Goal: Task Accomplishment & Management: Complete application form

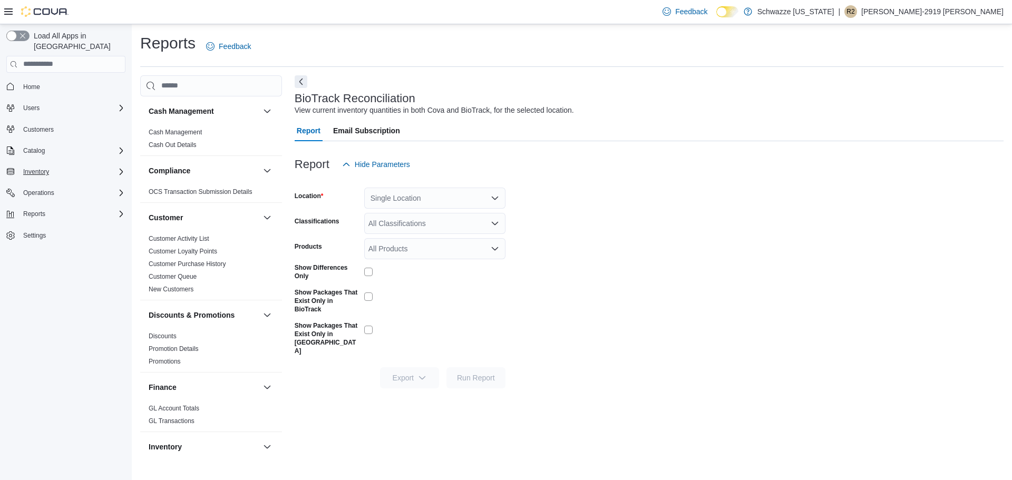
click at [117, 168] on icon "Complex example" at bounding box center [121, 172] width 8 height 8
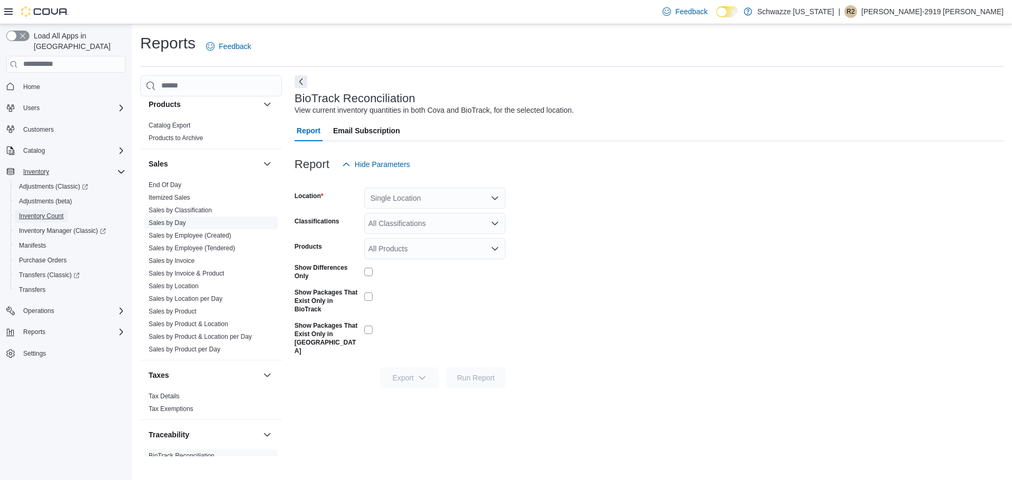
scroll to position [685, 0]
click at [164, 185] on link "End Of Day" at bounding box center [165, 181] width 33 height 7
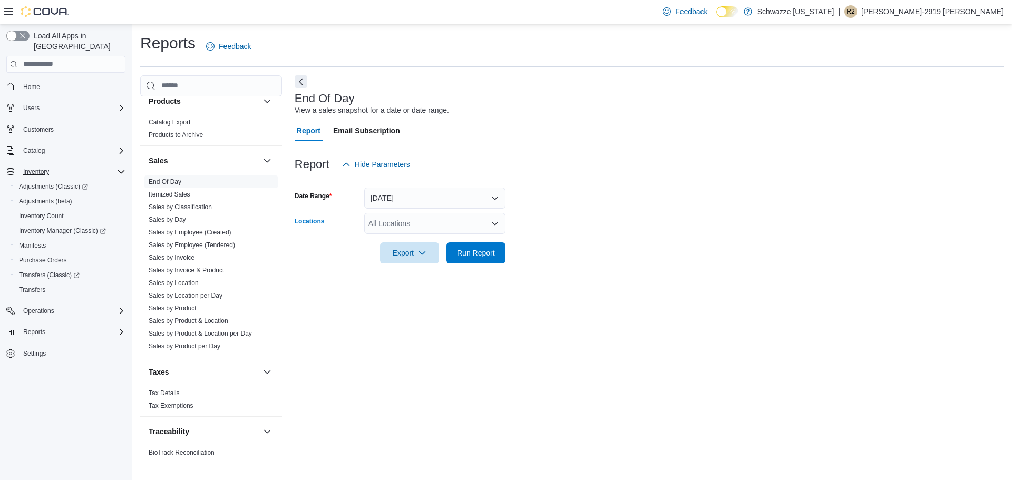
click at [401, 229] on div "All Locations" at bounding box center [434, 223] width 141 height 21
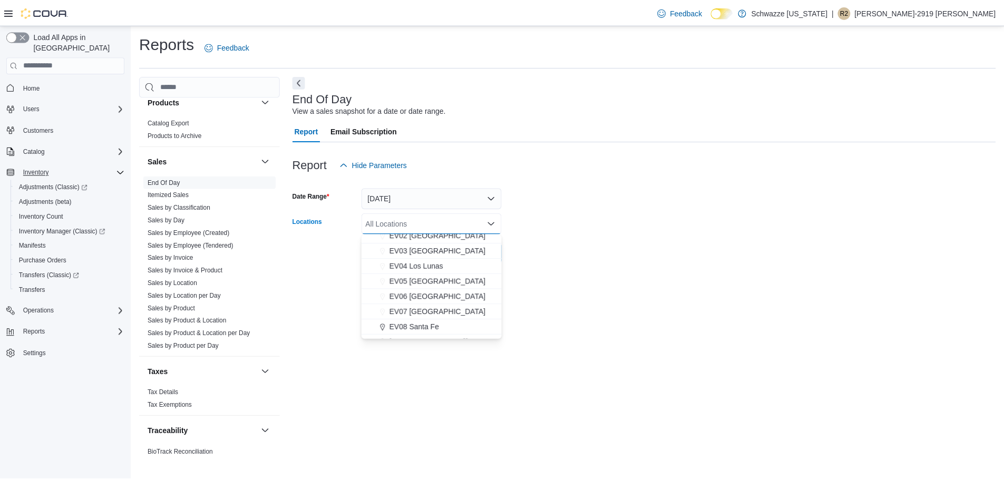
scroll to position [66, 0]
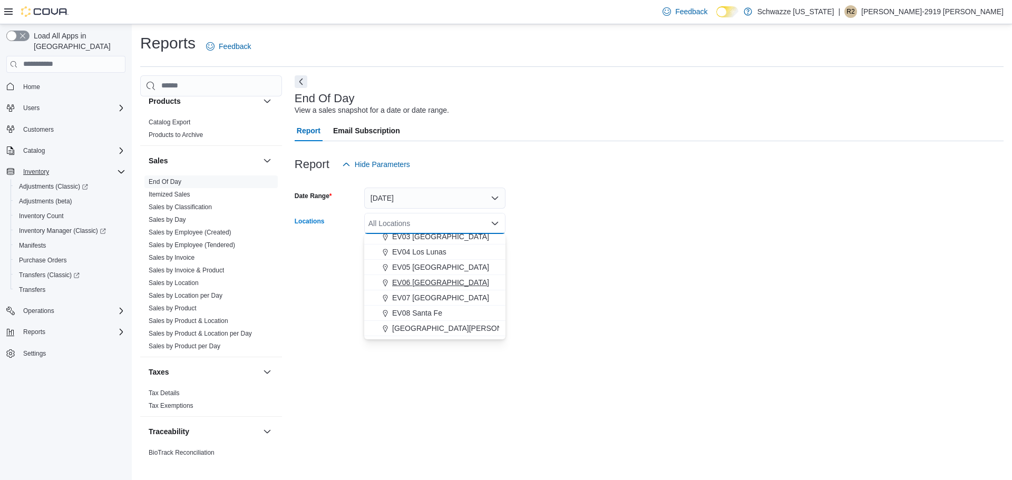
click at [433, 283] on span "EV06 [GEOGRAPHIC_DATA]" at bounding box center [440, 282] width 97 height 11
click at [708, 263] on div at bounding box center [649, 269] width 709 height 13
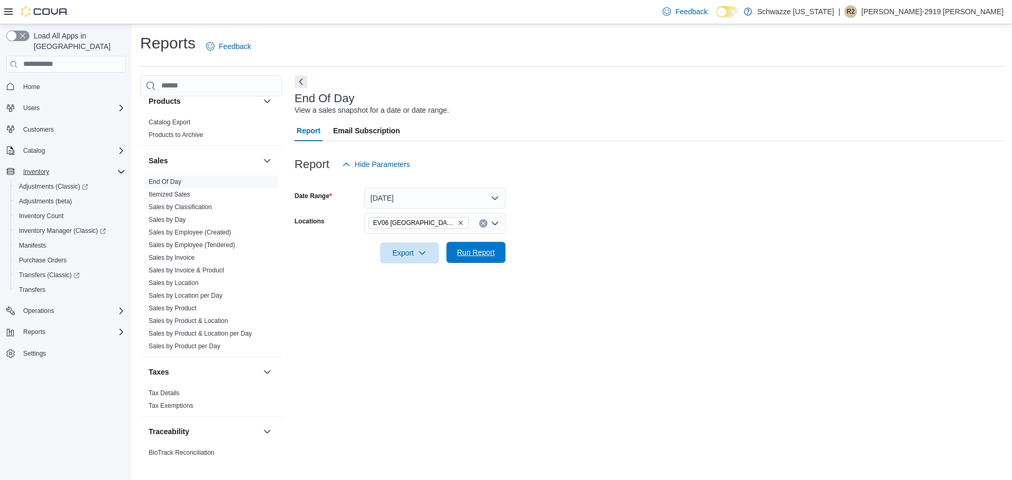
click at [475, 249] on span "Run Report" at bounding box center [476, 252] width 38 height 11
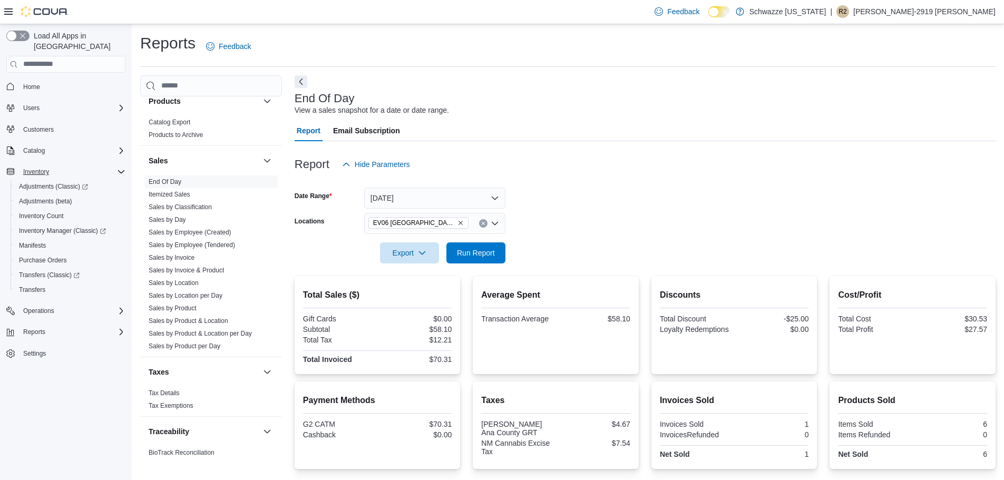
click at [539, 97] on div "End Of Day View a sales snapshot for a date or date range." at bounding box center [642, 104] width 695 height 24
click at [487, 252] on span "Run Report" at bounding box center [476, 252] width 38 height 11
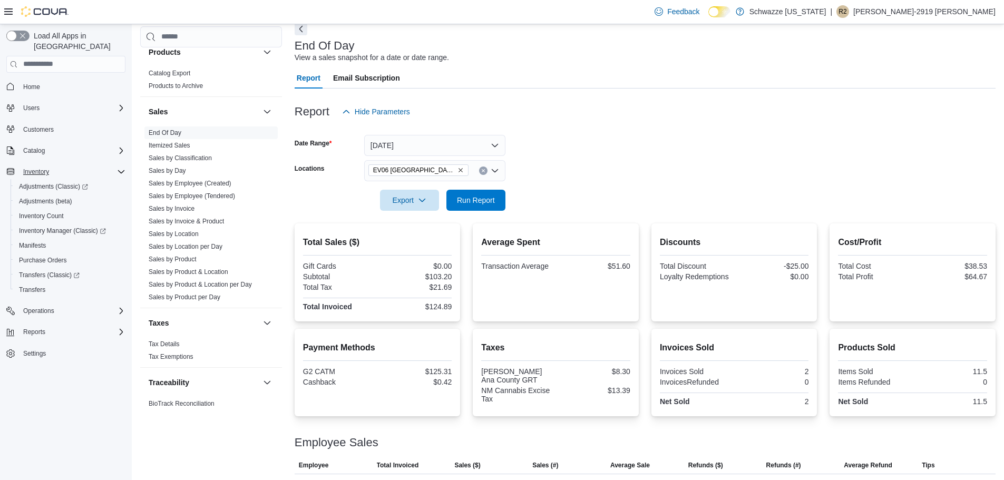
scroll to position [50, 0]
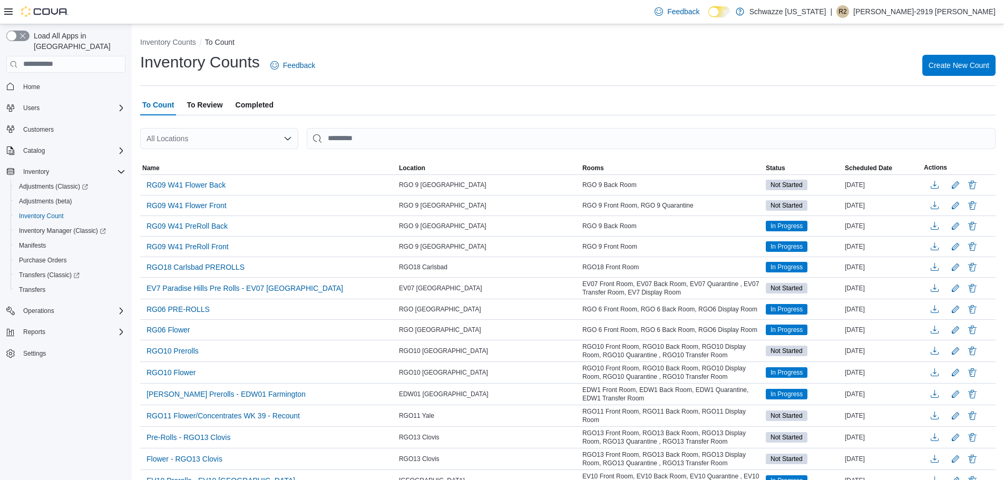
click at [197, 130] on div "All Locations" at bounding box center [219, 138] width 158 height 21
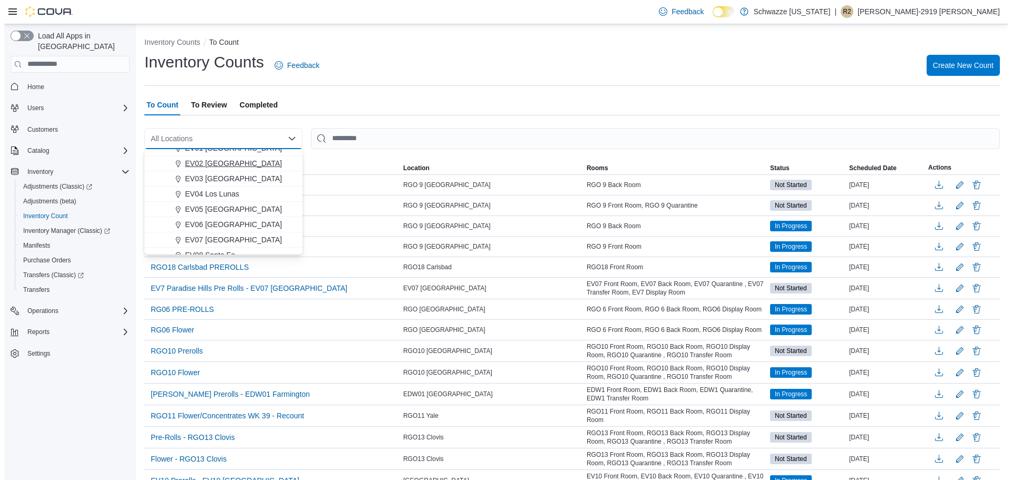
scroll to position [40, 0]
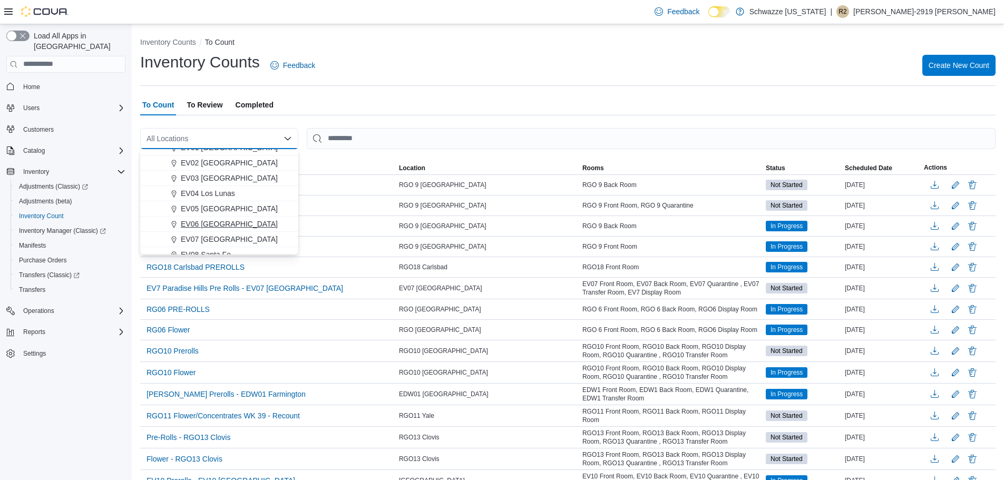
click at [222, 220] on span "EV06 [GEOGRAPHIC_DATA]" at bounding box center [229, 224] width 97 height 11
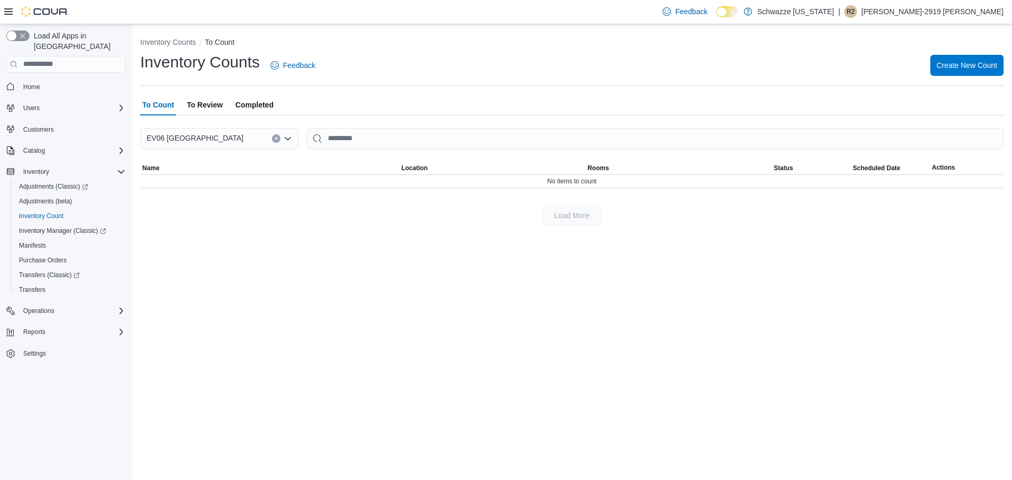
click at [505, 82] on div "Inventory Counts Feedback Create New Count" at bounding box center [571, 69] width 863 height 34
click at [974, 68] on span "Create New Count" at bounding box center [966, 65] width 61 height 11
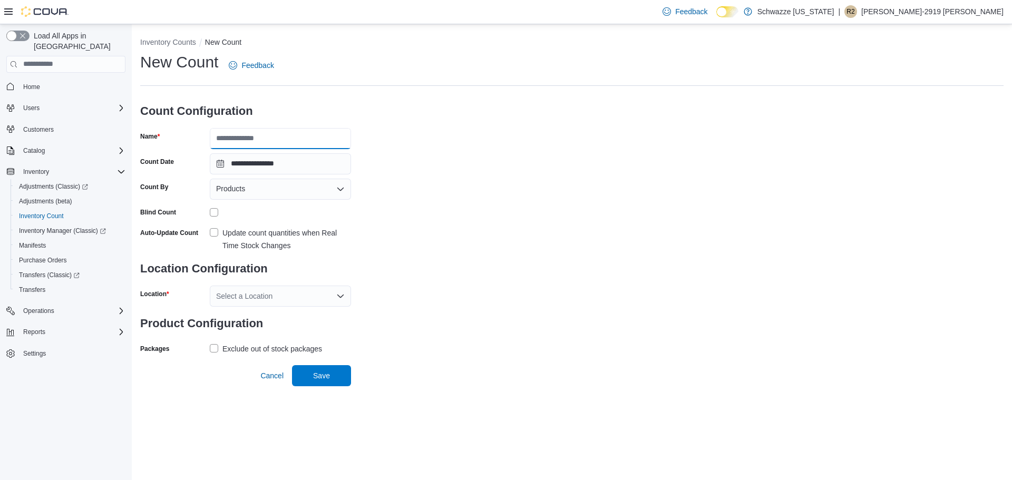
click at [260, 139] on input "Name" at bounding box center [280, 138] width 141 height 21
type input "**********"
click at [486, 244] on div "**********" at bounding box center [571, 204] width 863 height 305
click at [213, 230] on label "Update count quantities when Real Time Stock Changes" at bounding box center [280, 239] width 141 height 25
click at [328, 293] on div "Select a Location" at bounding box center [280, 296] width 141 height 21
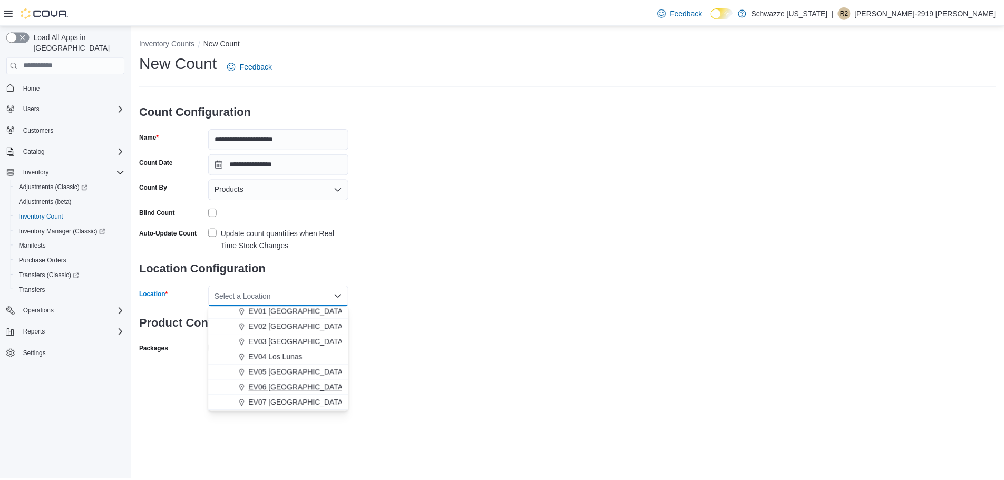
scroll to position [40, 0]
click at [294, 379] on span "EV06 [GEOGRAPHIC_DATA]" at bounding box center [298, 381] width 97 height 11
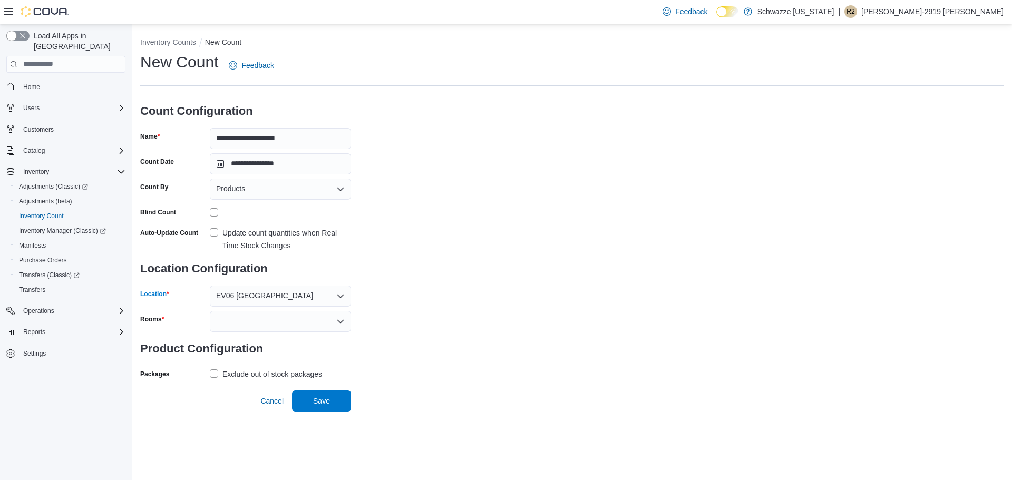
click at [284, 327] on div at bounding box center [280, 321] width 141 height 21
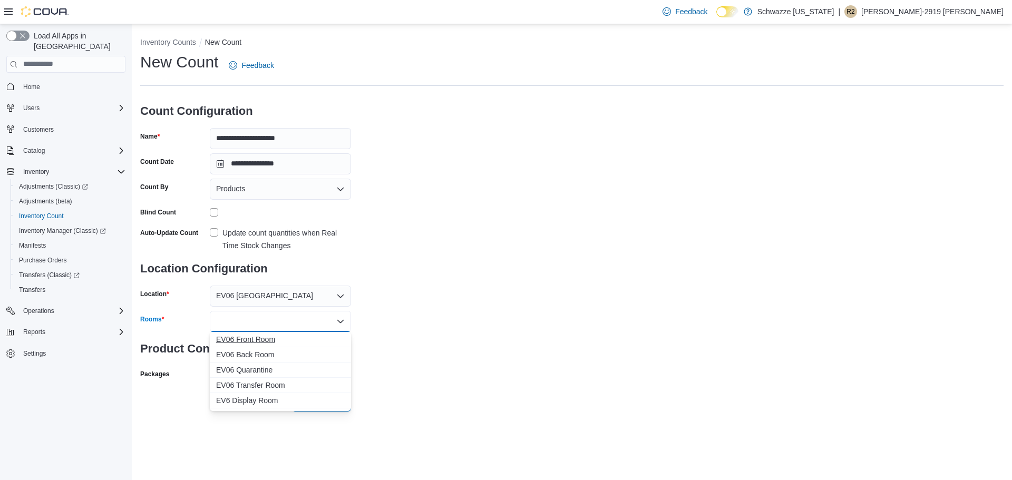
click at [271, 337] on span "EV06 Front Room" at bounding box center [280, 339] width 129 height 11
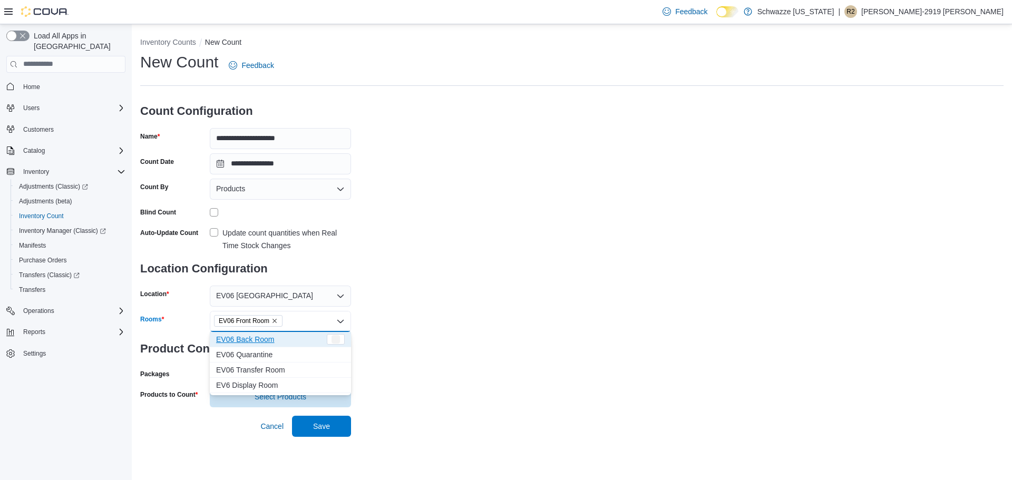
click at [271, 337] on span "EV06 Back Room" at bounding box center [270, 339] width 109 height 11
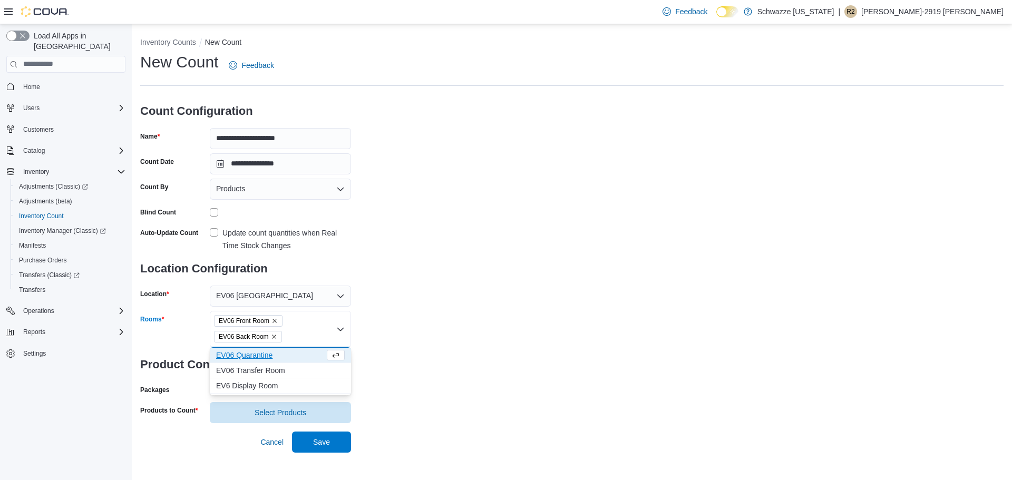
click at [485, 339] on div "**********" at bounding box center [571, 237] width 863 height 371
click at [219, 390] on label "Exclude out of stock packages" at bounding box center [266, 390] width 112 height 13
click at [272, 406] on span "Select Products" at bounding box center [280, 411] width 129 height 21
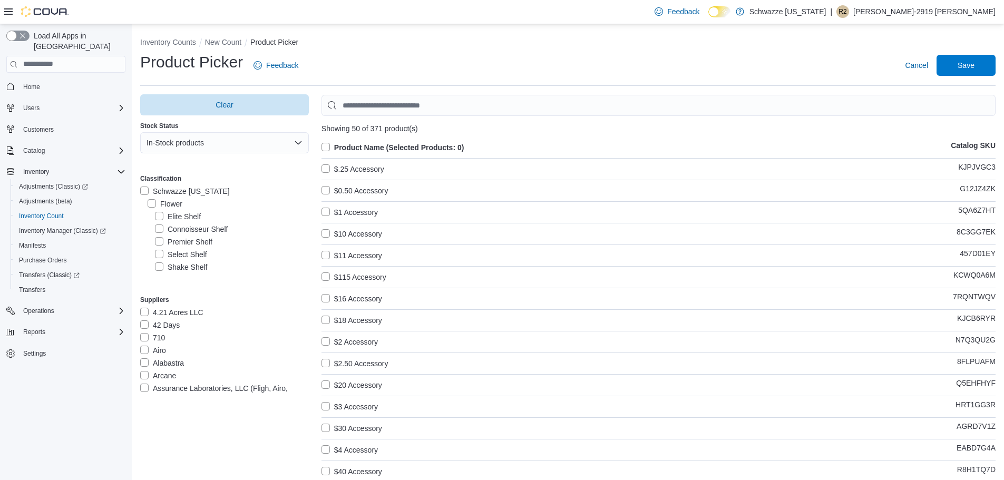
click at [153, 202] on label "Flower" at bounding box center [165, 204] width 35 height 13
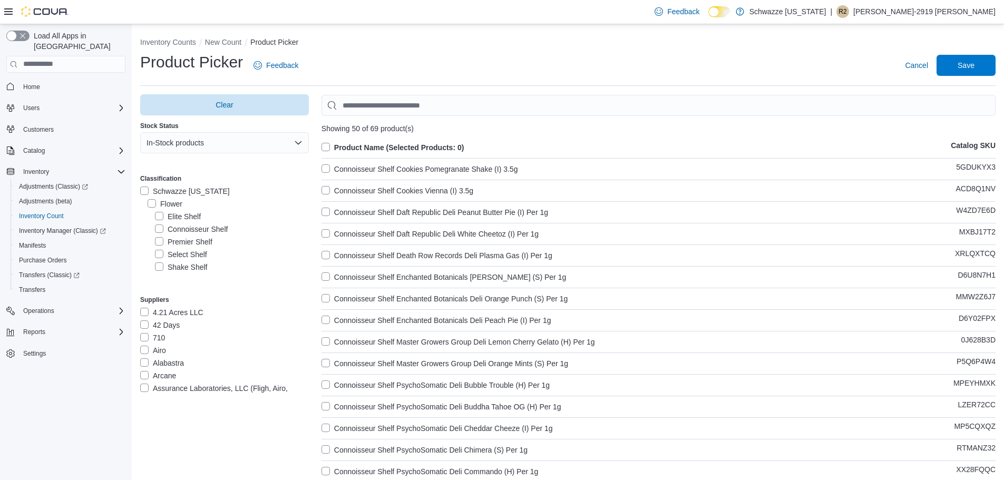
click at [327, 147] on label "Product Name (Selected Products: 0)" at bounding box center [392, 147] width 143 height 13
click at [974, 65] on span "Save" at bounding box center [965, 65] width 17 height 11
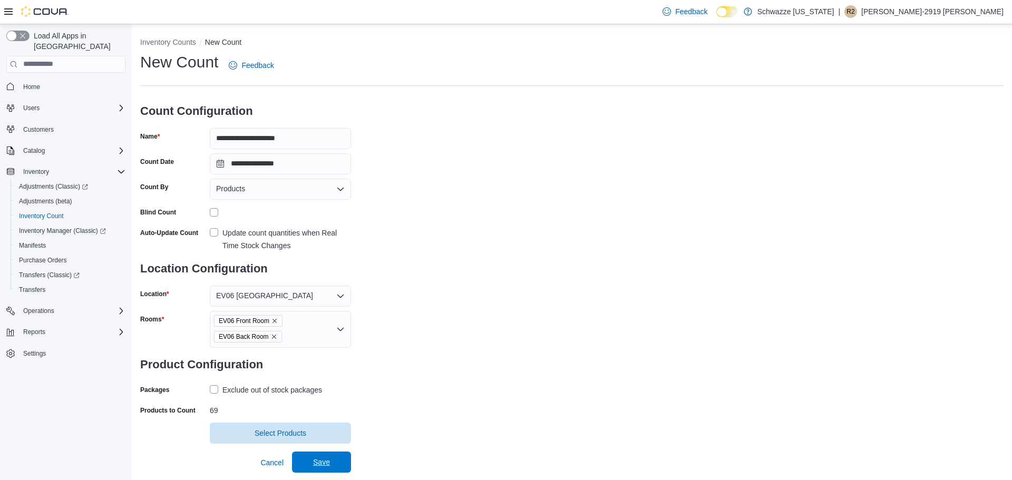
click at [331, 456] on span "Save" at bounding box center [321, 462] width 46 height 21
